Goal: Transaction & Acquisition: Obtain resource

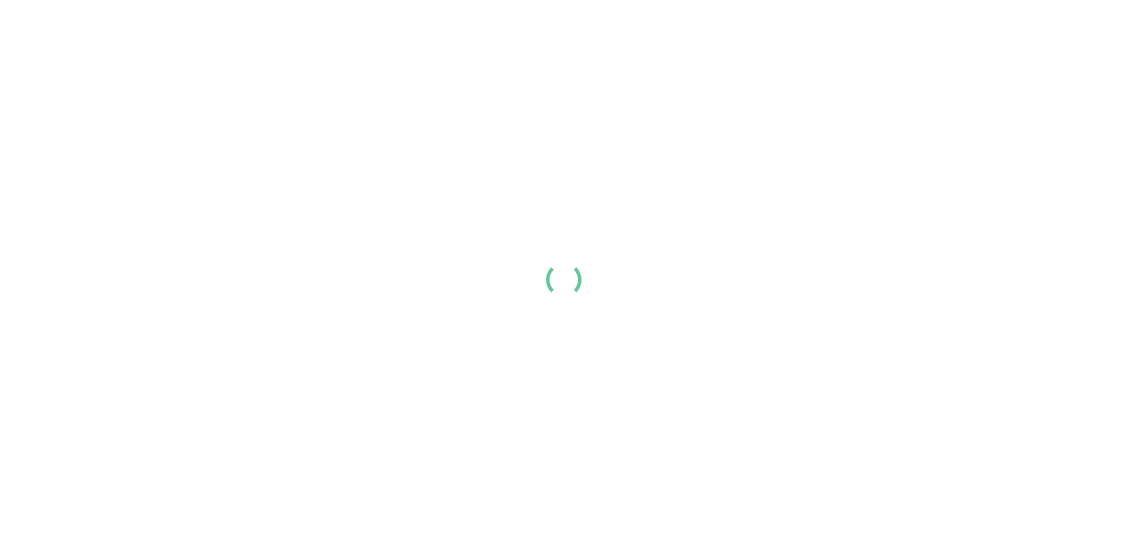
click at [561, 263] on div at bounding box center [563, 279] width 1127 height 559
click at [560, 279] on div at bounding box center [563, 279] width 1127 height 559
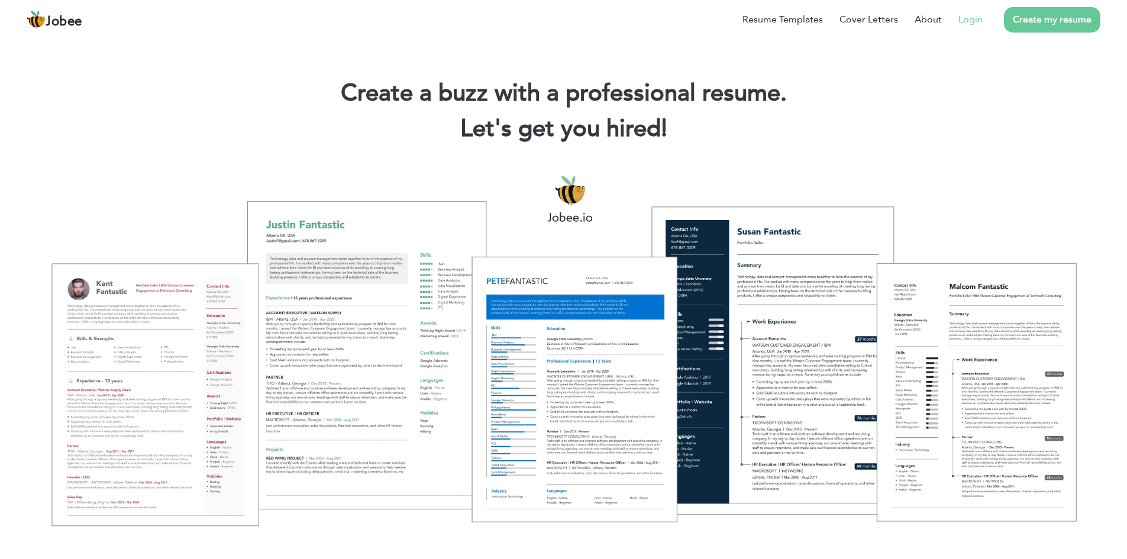
click at [964, 21] on link "Login" at bounding box center [970, 19] width 24 height 14
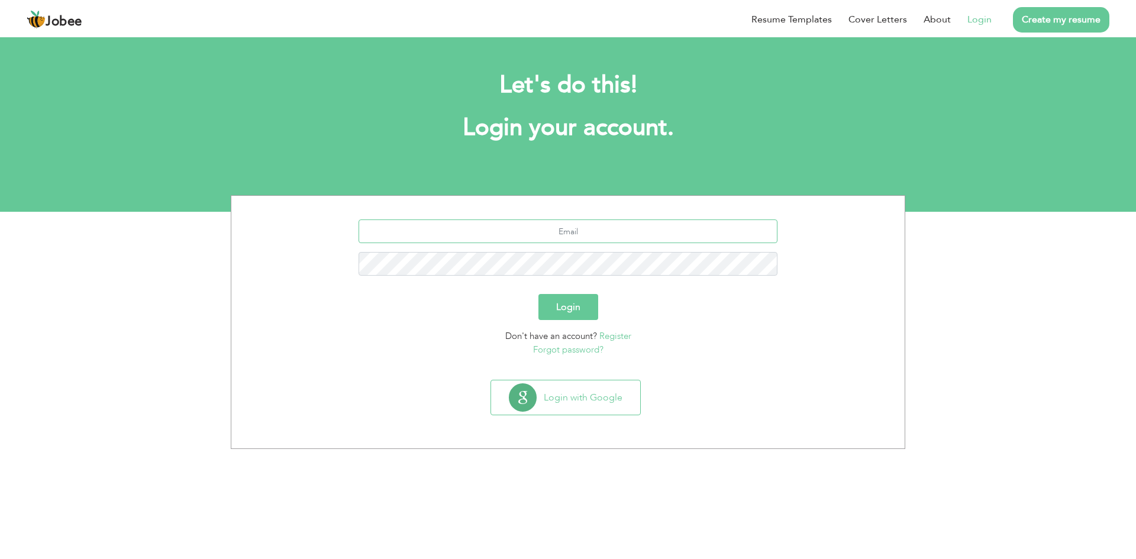
click at [557, 235] on input "text" at bounding box center [567, 231] width 419 height 24
click at [548, 393] on button "Login with Google" at bounding box center [565, 397] width 149 height 34
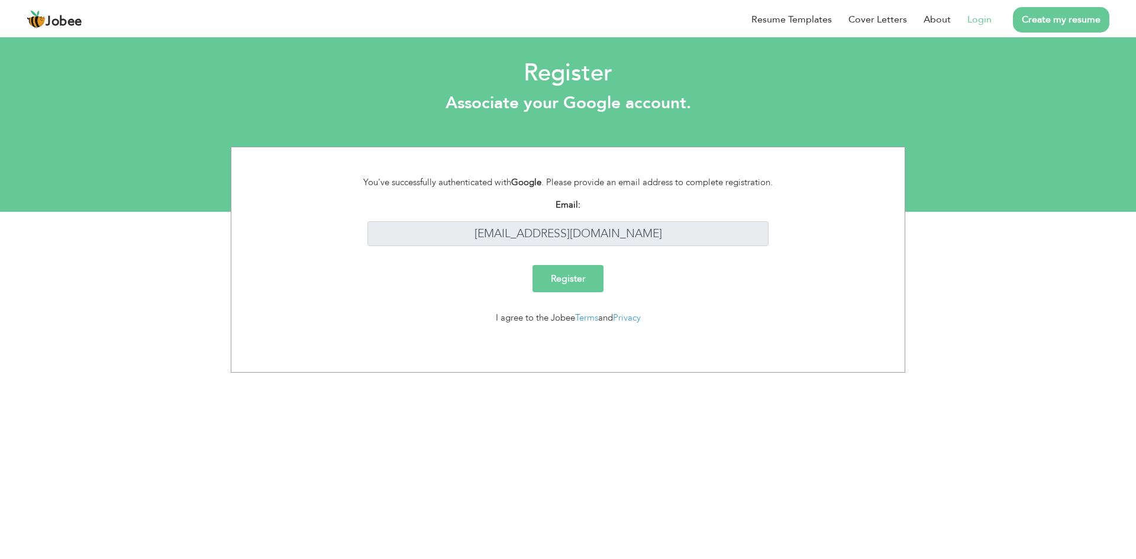
click at [800, 225] on div "Email: [EMAIL_ADDRESS][DOMAIN_NAME]" at bounding box center [567, 226] width 655 height 57
click at [798, 227] on div "Email: [EMAIL_ADDRESS][DOMAIN_NAME]" at bounding box center [567, 226] width 655 height 57
click at [584, 285] on input "Register" at bounding box center [567, 278] width 71 height 27
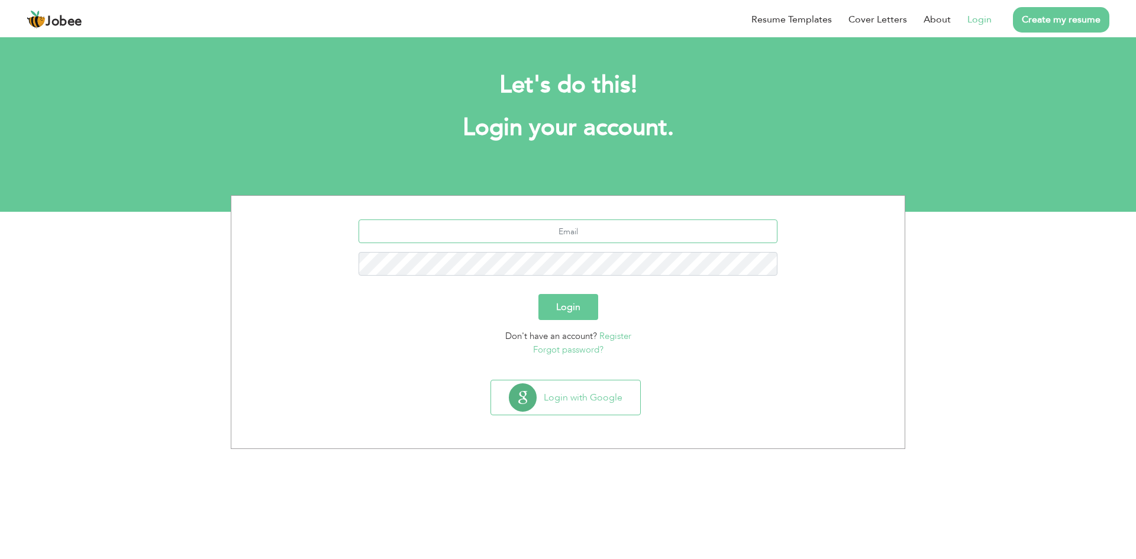
click at [567, 233] on input "text" at bounding box center [567, 231] width 419 height 24
click at [618, 228] on input "text" at bounding box center [567, 231] width 419 height 24
type input "[EMAIL_ADDRESS][DOMAIN_NAME]"
click at [557, 308] on button "Login" at bounding box center [568, 307] width 60 height 26
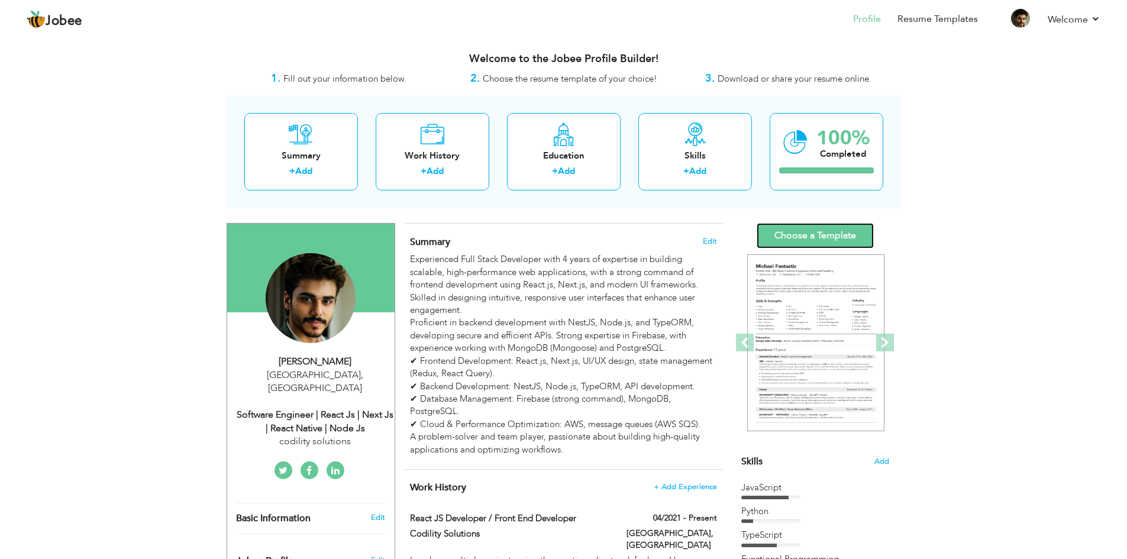
click at [801, 241] on link "Choose a Template" at bounding box center [815, 235] width 117 height 25
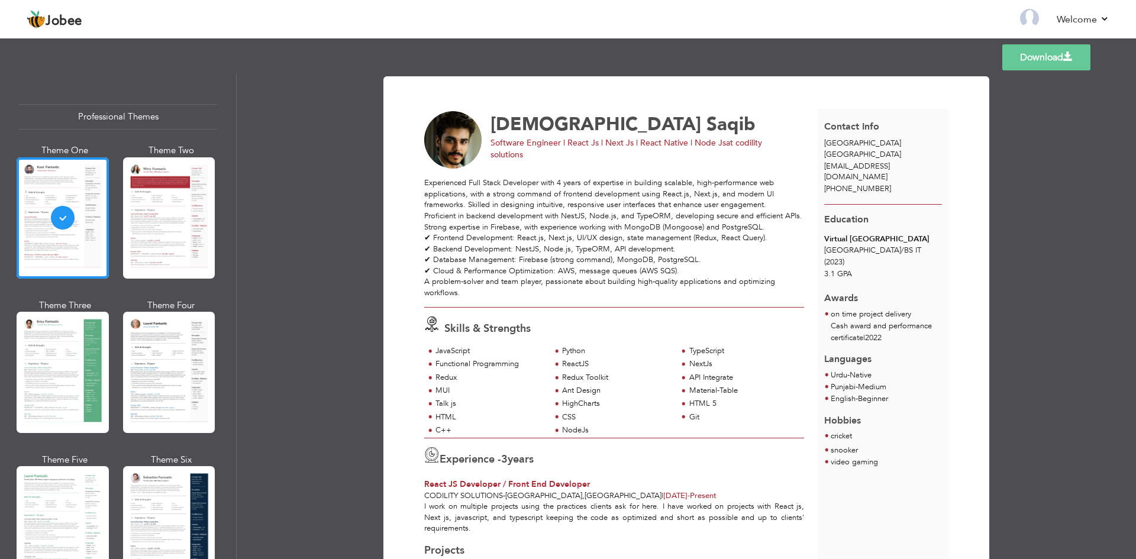
click at [1048, 60] on link "Download" at bounding box center [1046, 57] width 88 height 26
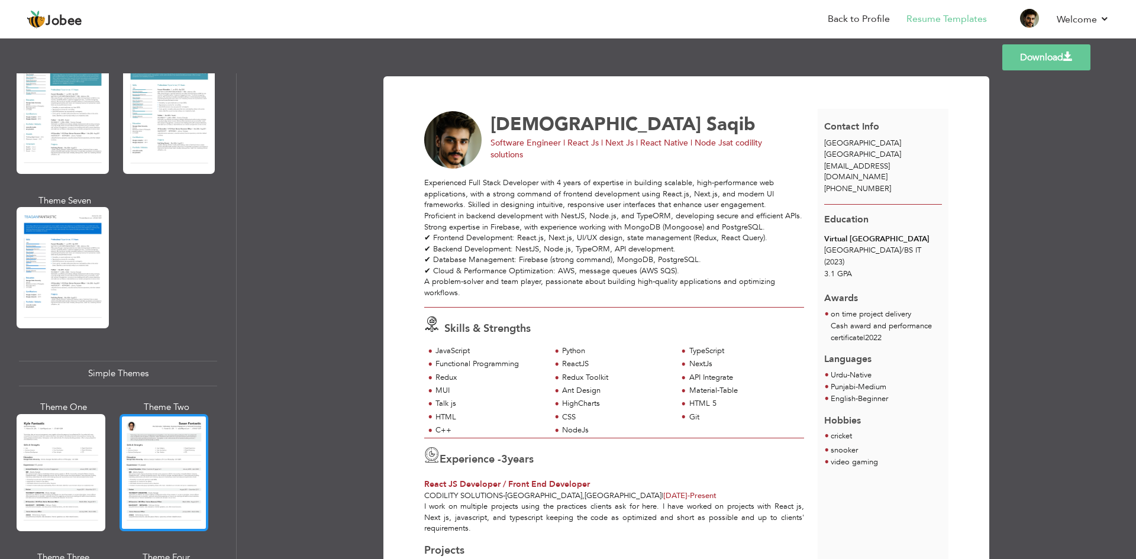
scroll to position [1796, 0]
click at [180, 431] on div at bounding box center [163, 473] width 89 height 117
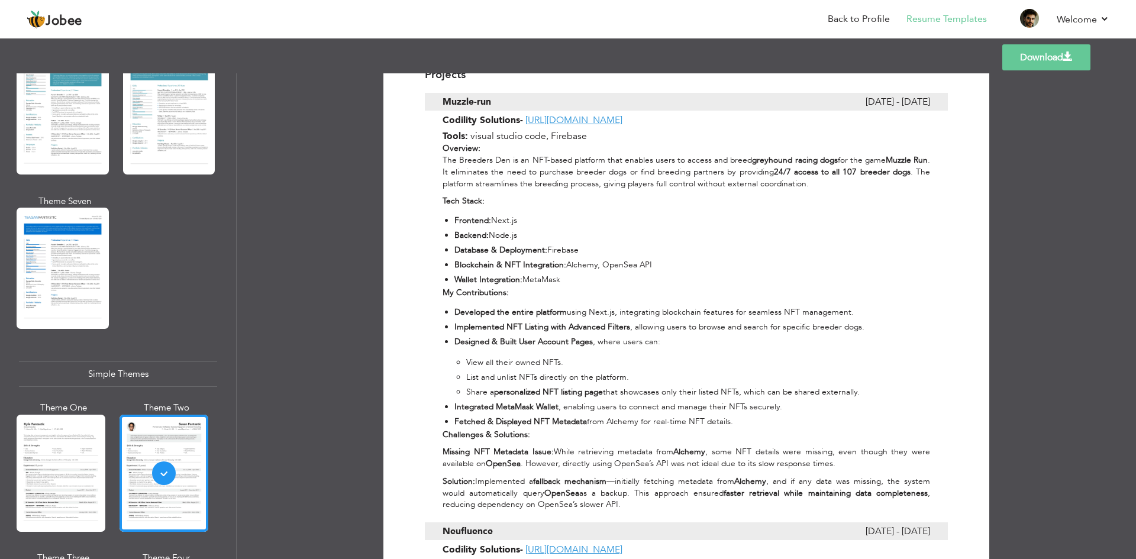
scroll to position [581, 0]
click at [1040, 41] on div "Templates Download" at bounding box center [568, 57] width 1136 height 38
click at [1030, 61] on link "Download" at bounding box center [1046, 57] width 88 height 26
